Goal: Transaction & Acquisition: Purchase product/service

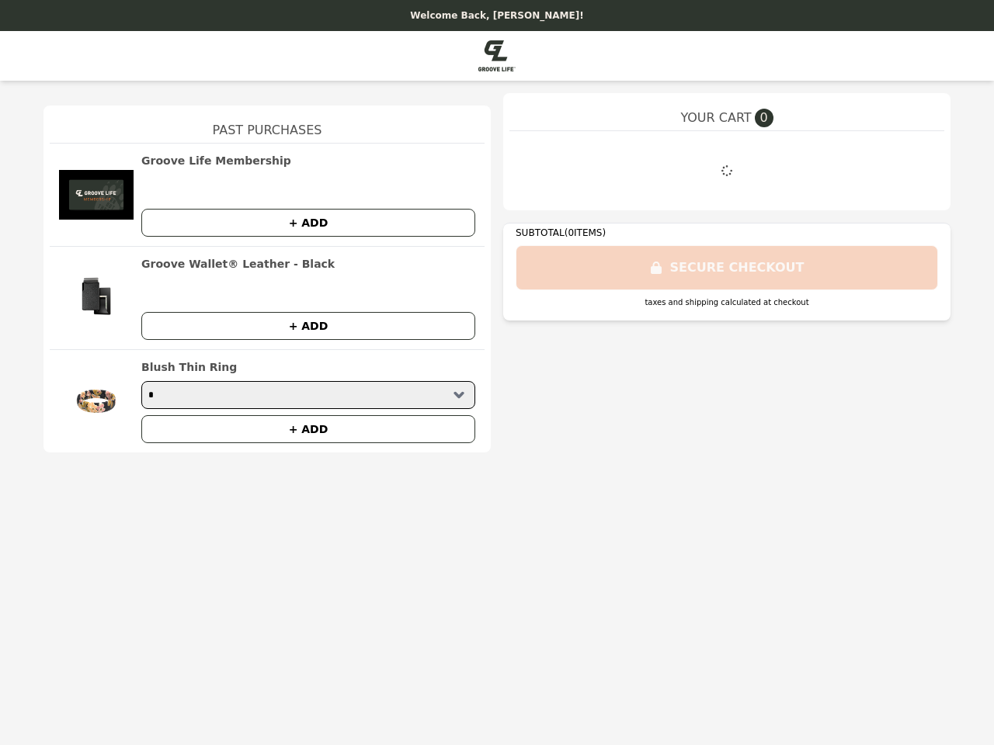
select select "**"
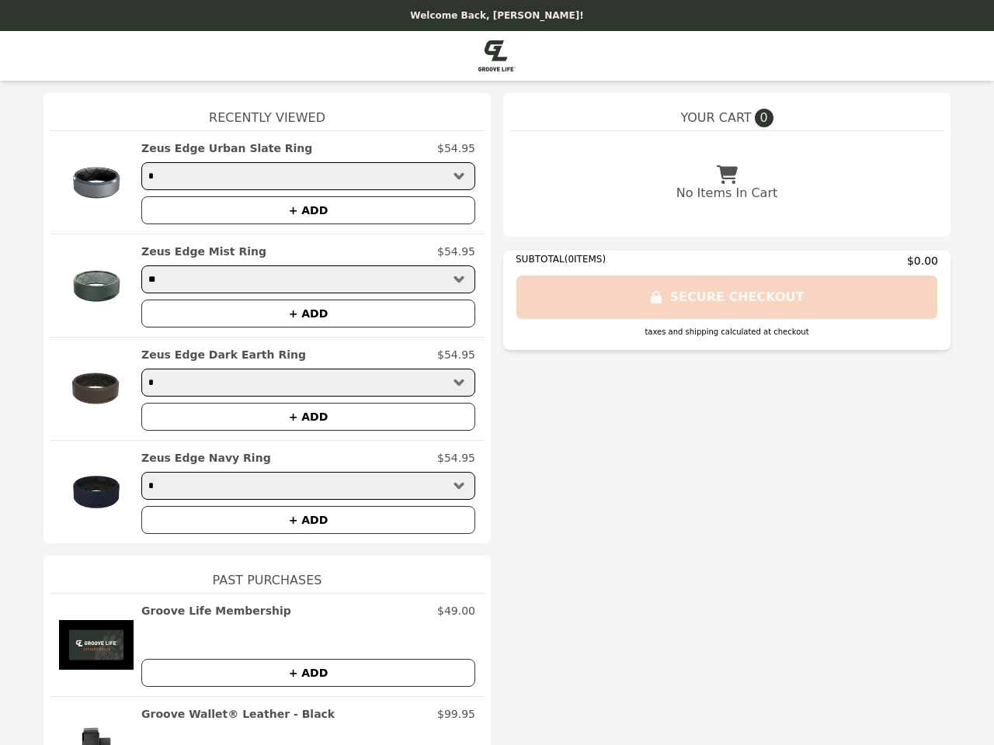
click at [90, 182] on img at bounding box center [96, 183] width 75 height 84
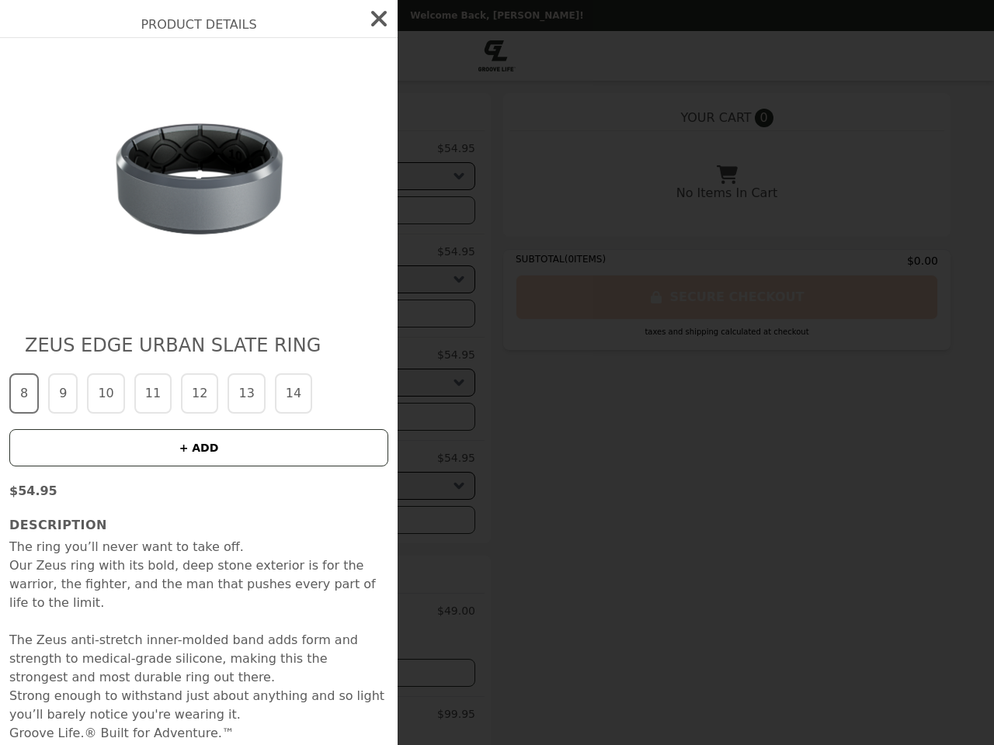
click at [302, 148] on div "Product Details Zeus Edge Urban Slate Ring 8 9 10 11 12 13 14 + ADD $54.95 Desc…" at bounding box center [497, 372] width 994 height 745
click at [302, 210] on img at bounding box center [199, 178] width 284 height 248
click at [90, 286] on img at bounding box center [199, 178] width 284 height 248
click at [302, 252] on div "Product Details Zeus Edge Urban Slate Ring 8 9 10 11 12 13 14 + ADD $54.95 Desc…" at bounding box center [497, 372] width 994 height 745
click at [302, 314] on div "Product Details Zeus Edge Urban Slate Ring 8 9 10 11 12 13 14 + ADD $54.95 Desc…" at bounding box center [497, 372] width 994 height 745
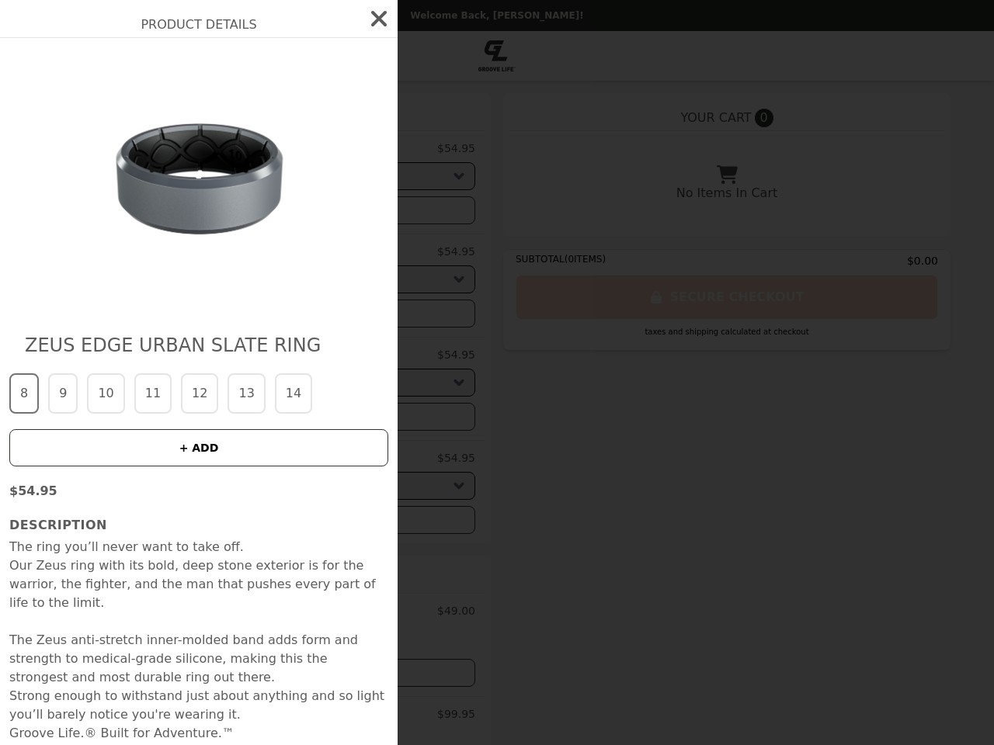
click at [90, 389] on div "Product Details Zeus Edge Urban Slate Ring 8 9 10 11 12 13 14 + ADD $54.95 Desc…" at bounding box center [497, 372] width 994 height 745
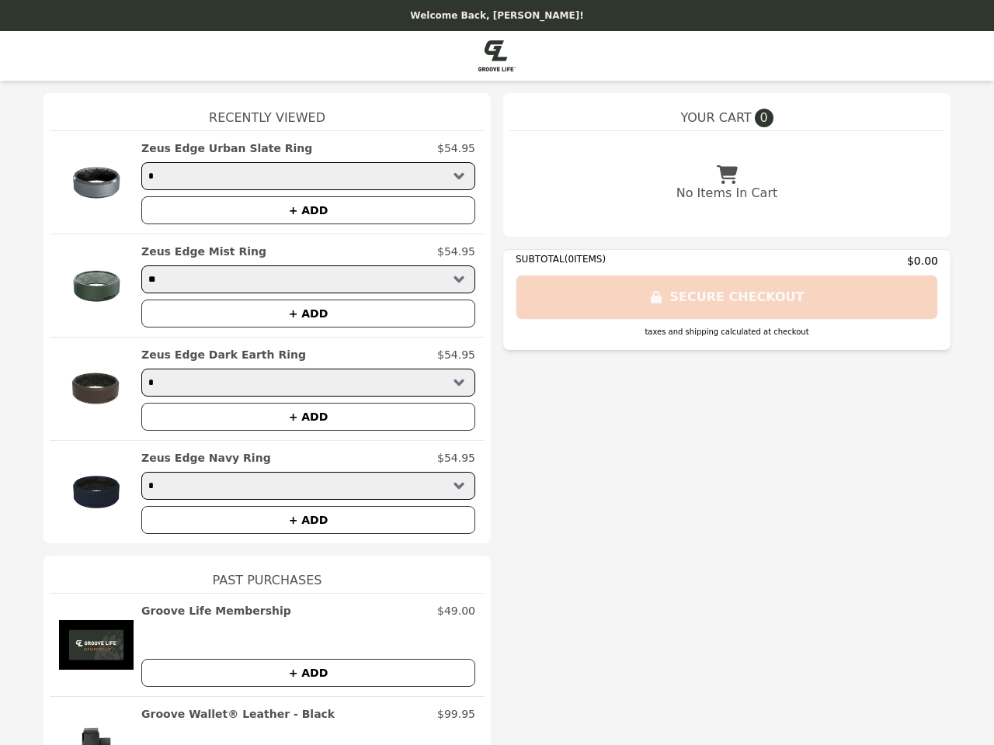
click at [302, 355] on div "Zeus Edge Dark Earth Ring $54.95" at bounding box center [308, 355] width 334 height 16
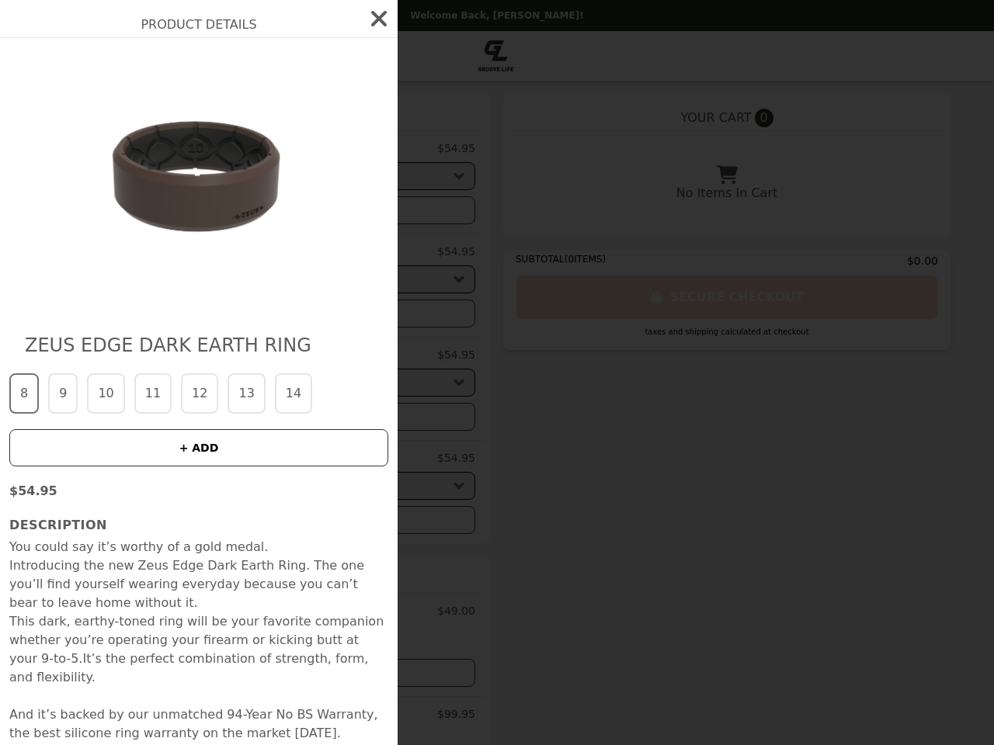
click at [302, 417] on div "Product Details Zeus Edge Dark Earth Ring 8 9 10 11 12 13 14 + ADD $54.95 Descr…" at bounding box center [497, 372] width 994 height 745
click at [90, 492] on p "$54.95" at bounding box center [198, 491] width 379 height 19
